Goal: Information Seeking & Learning: Learn about a topic

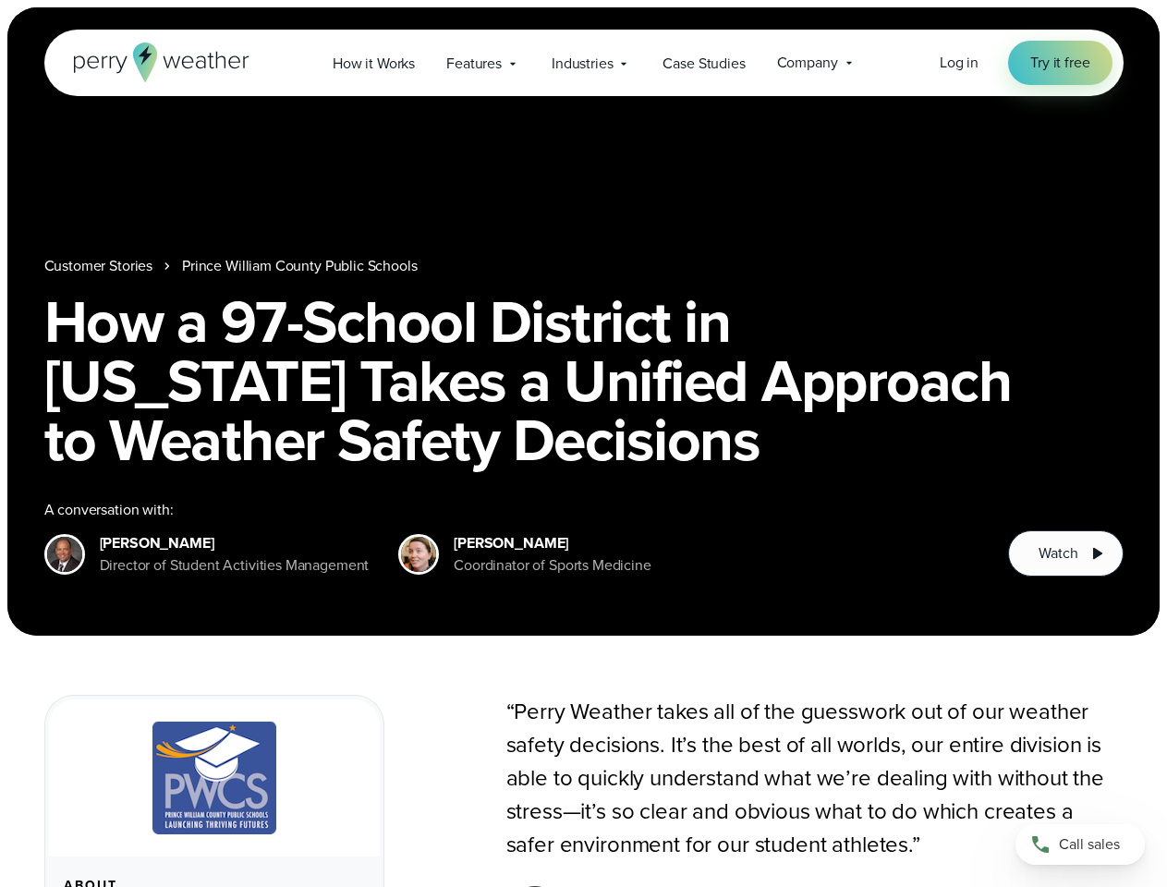
click at [583, 443] on h1 "How a 97-School District in [US_STATE] Takes a Unified Approach to Weather Safe…" at bounding box center [583, 380] width 1079 height 177
click at [583, 63] on span "Industries" at bounding box center [581, 64] width 61 height 22
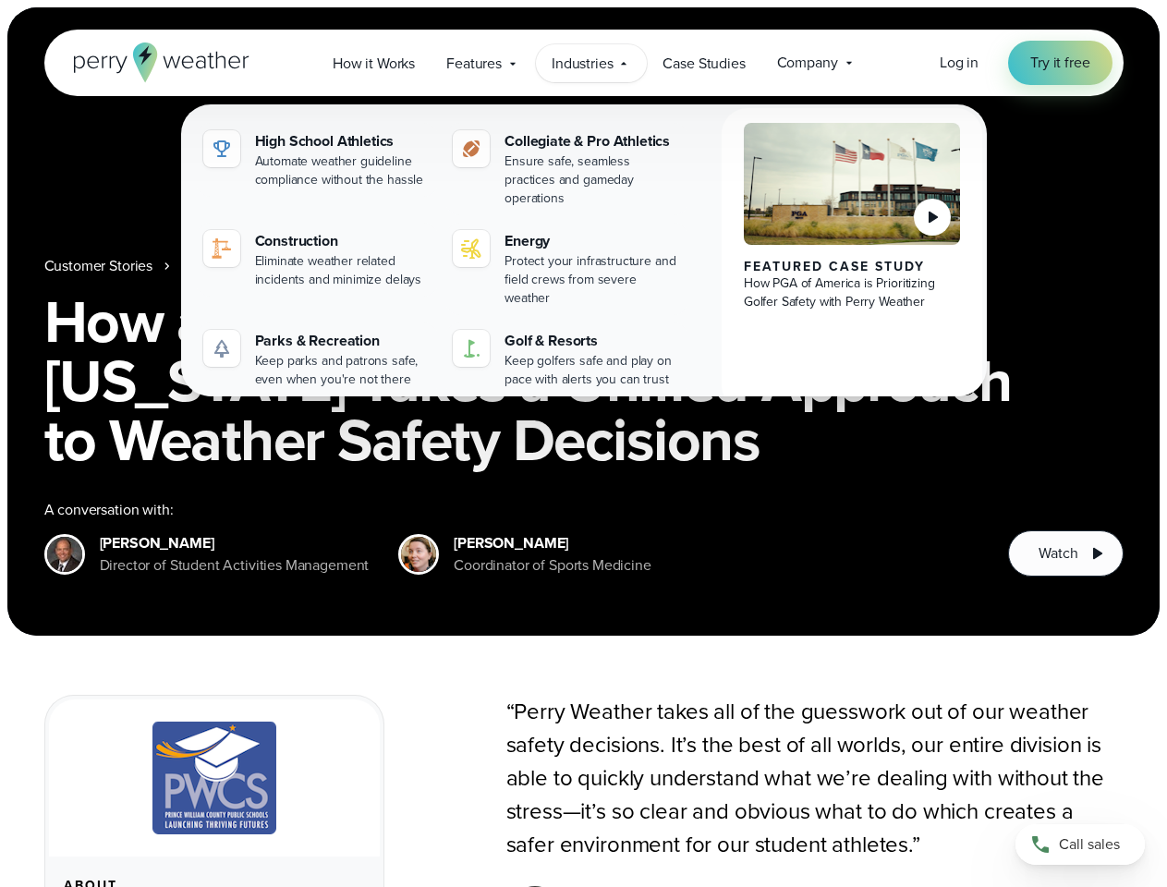
click at [583, 321] on h1 "How a 97-School District in [US_STATE] Takes a Unified Approach to Weather Safe…" at bounding box center [583, 380] width 1079 height 177
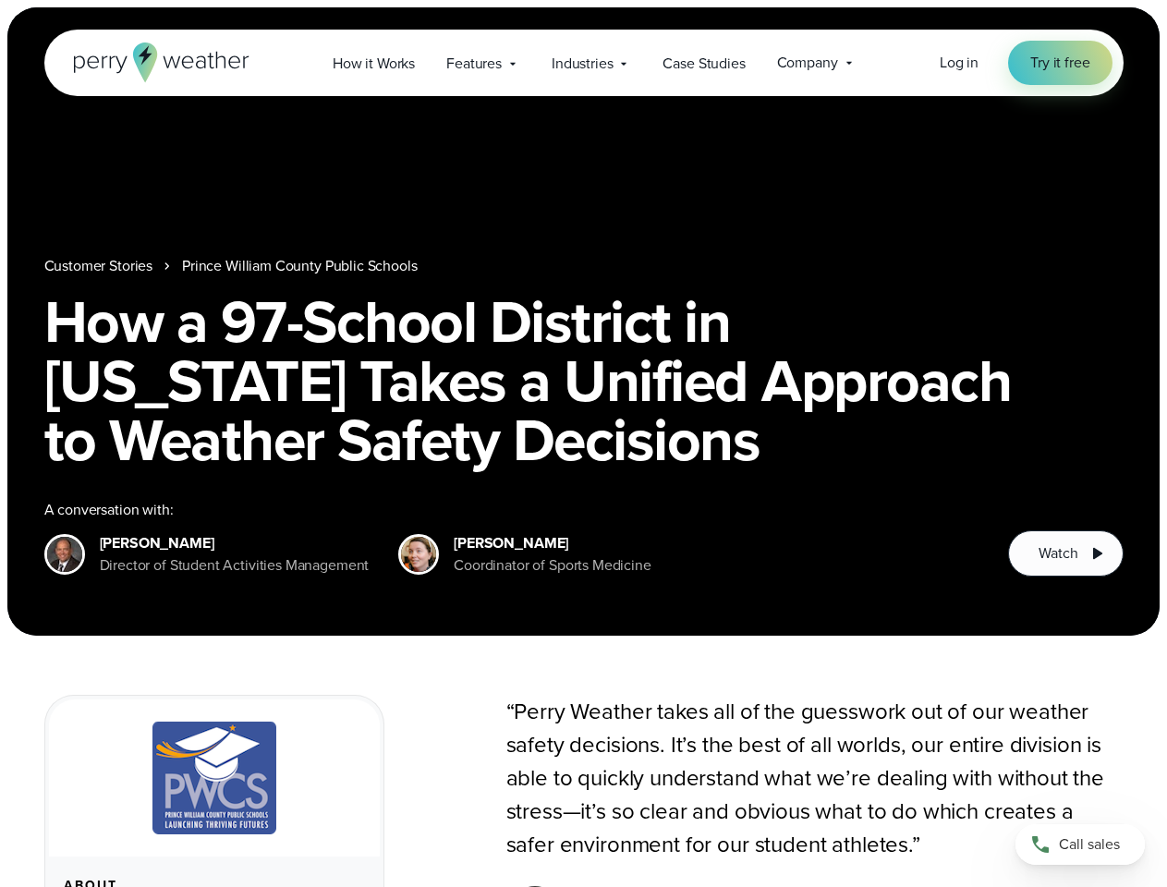
click at [299, 266] on link "Prince William County Public Schools" at bounding box center [300, 266] width 236 height 22
click at [1065, 553] on span "Watch" at bounding box center [1057, 553] width 39 height 22
